Goal: Navigation & Orientation: Find specific page/section

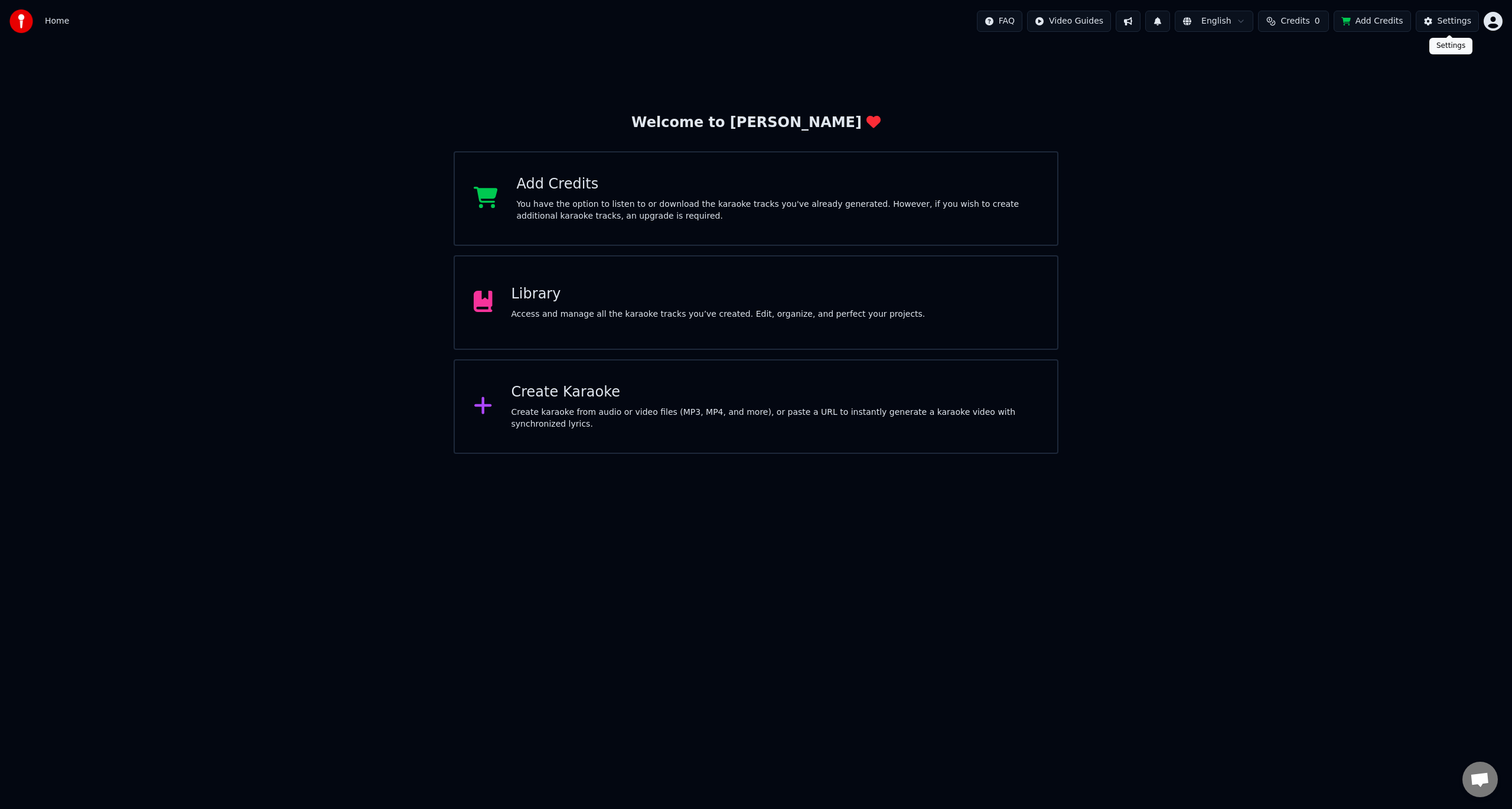
click at [1443, 22] on div "Settings" at bounding box center [1455, 22] width 34 height 12
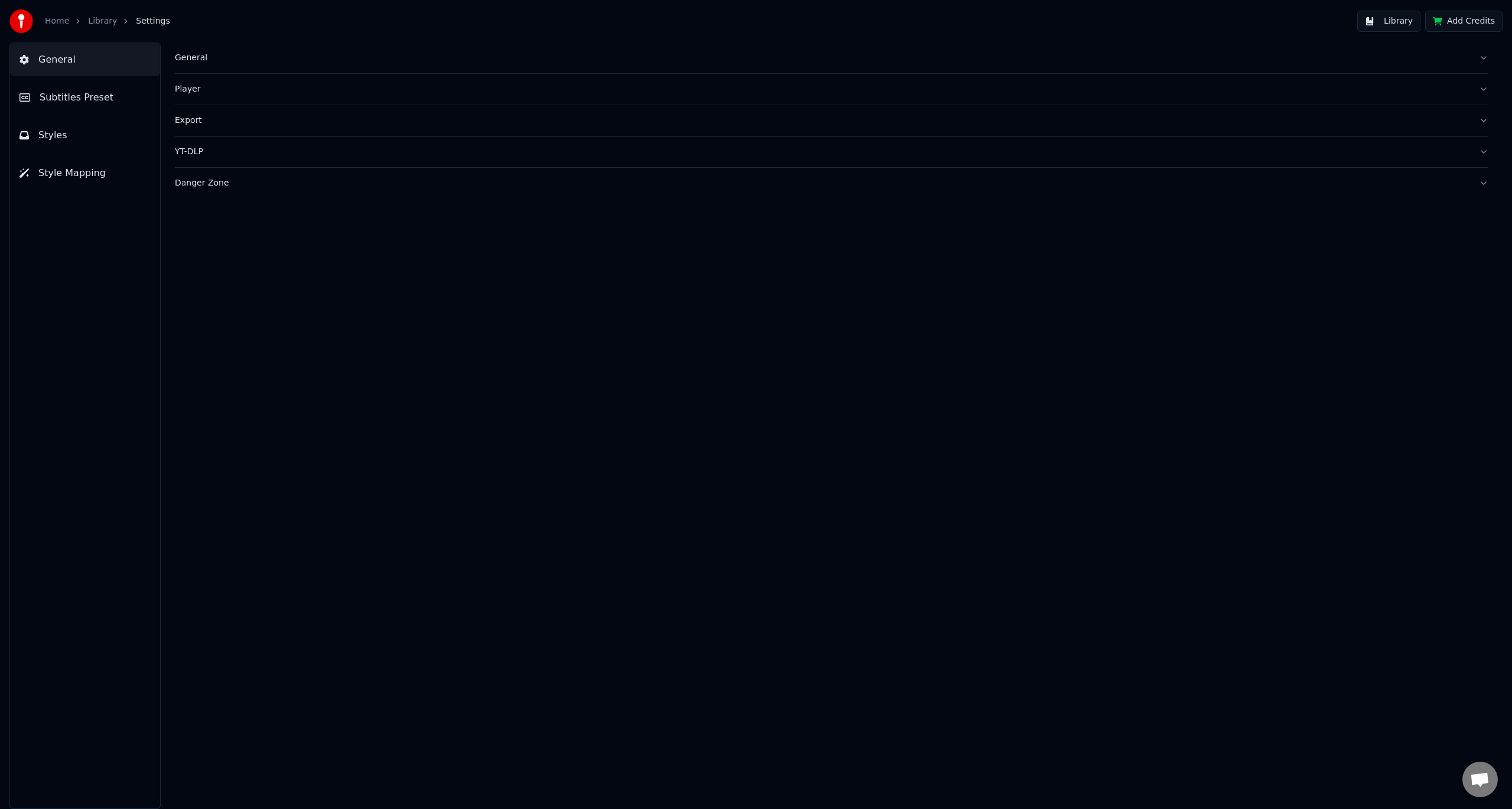
click at [52, 21] on link "Home" at bounding box center [57, 22] width 24 height 12
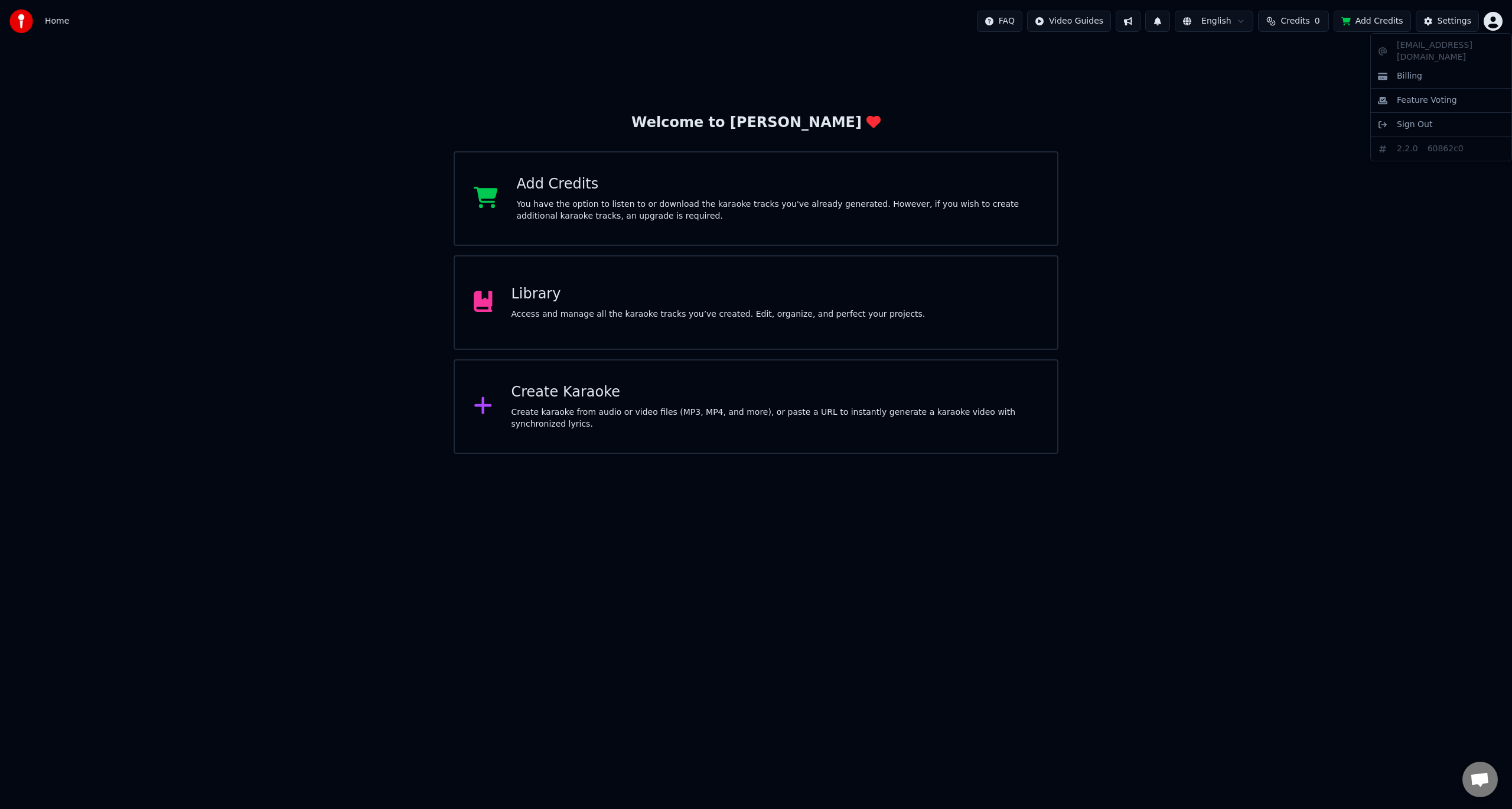
click at [1492, 19] on html "Home FAQ Video Guides English Credits 0 Add Credits Settings Welcome to Youka A…" at bounding box center [756, 227] width 1512 height 454
